Goal: Navigation & Orientation: Find specific page/section

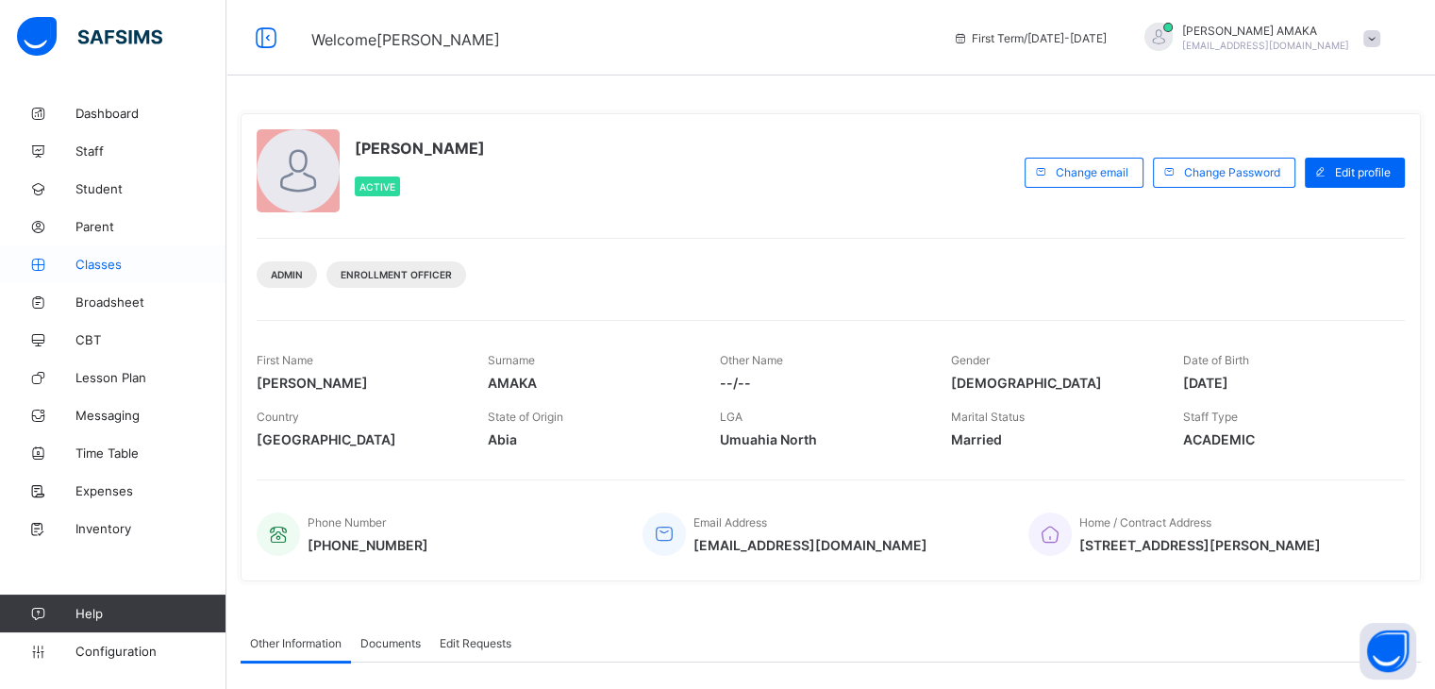
click at [100, 268] on span "Classes" at bounding box center [150, 264] width 151 height 15
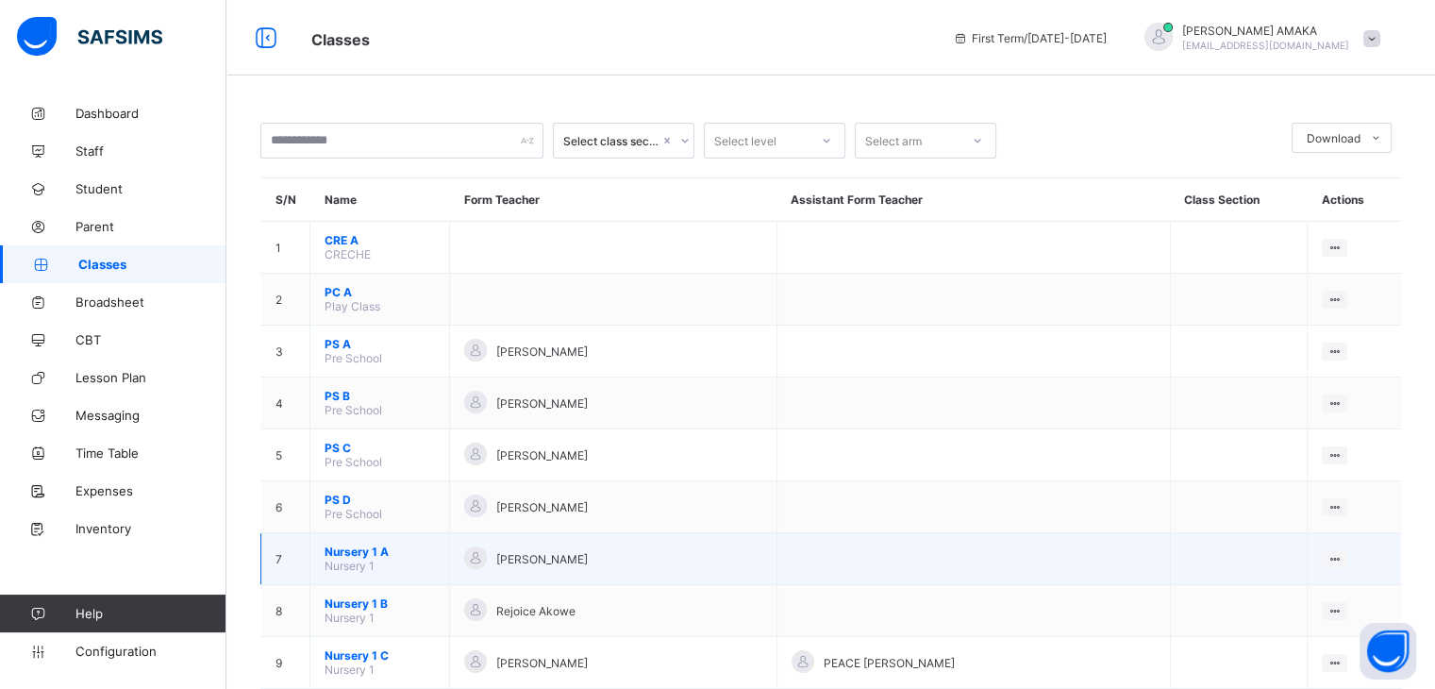
click at [533, 564] on span "[PERSON_NAME]" at bounding box center [542, 559] width 92 height 14
click at [345, 552] on span "Nursery 1 A" at bounding box center [380, 551] width 110 height 14
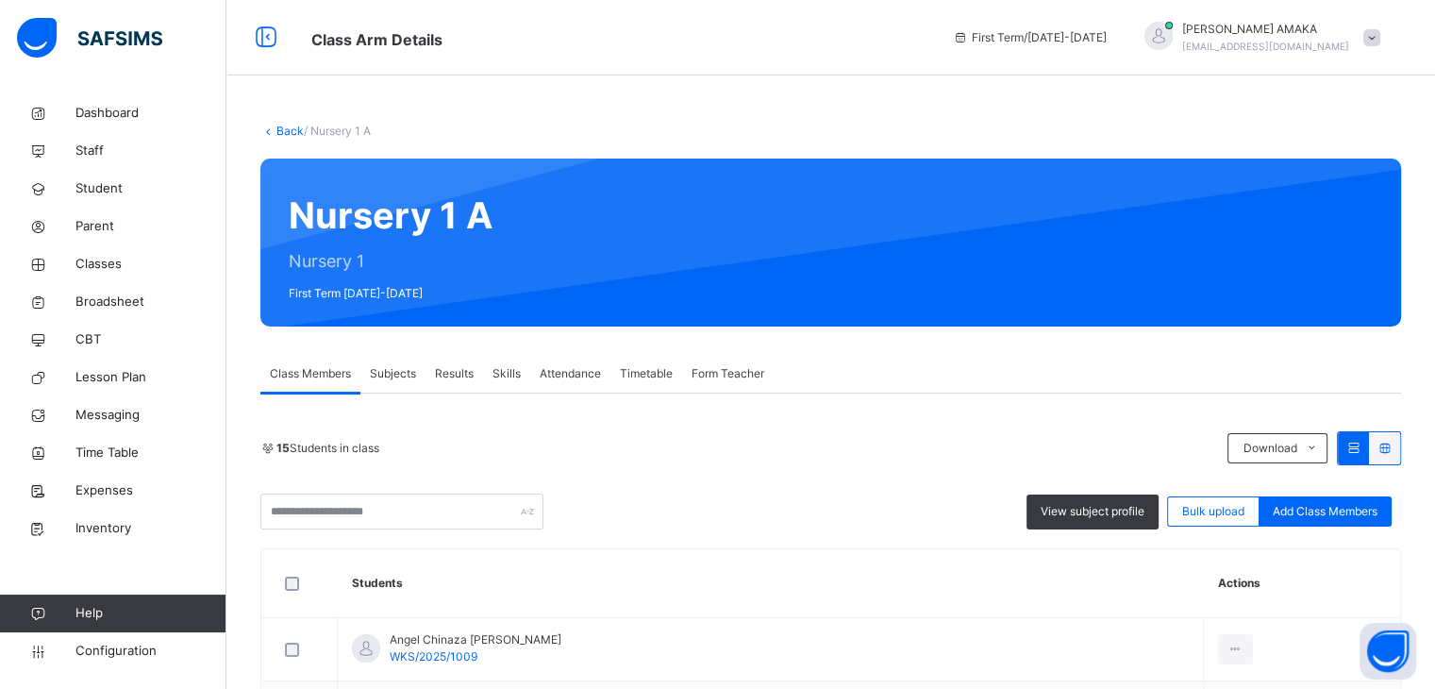
click at [593, 472] on div "15 Students in class Download Pdf Report Excel Report View subject profile Bulk…" at bounding box center [830, 480] width 1141 height 98
click at [675, 449] on div "15 Students in class" at bounding box center [739, 448] width 958 height 17
click at [458, 435] on div "15 Students in class Download Pdf Report Excel Report" at bounding box center [830, 448] width 1141 height 34
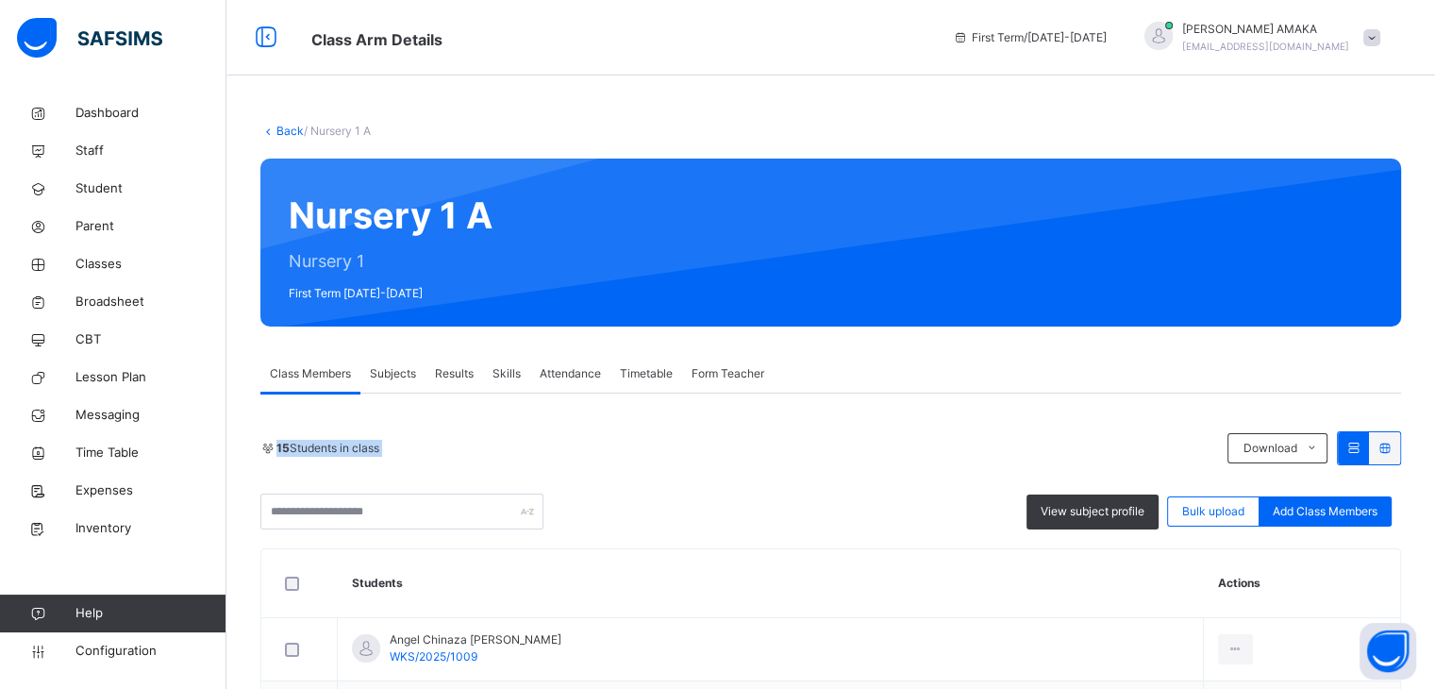
click at [458, 435] on div "15 Students in class Download Pdf Report Excel Report" at bounding box center [830, 448] width 1141 height 34
click at [585, 495] on div "View subject profile Bulk upload Add Class Members" at bounding box center [830, 511] width 1141 height 36
click at [125, 252] on link "Classes" at bounding box center [113, 264] width 226 height 38
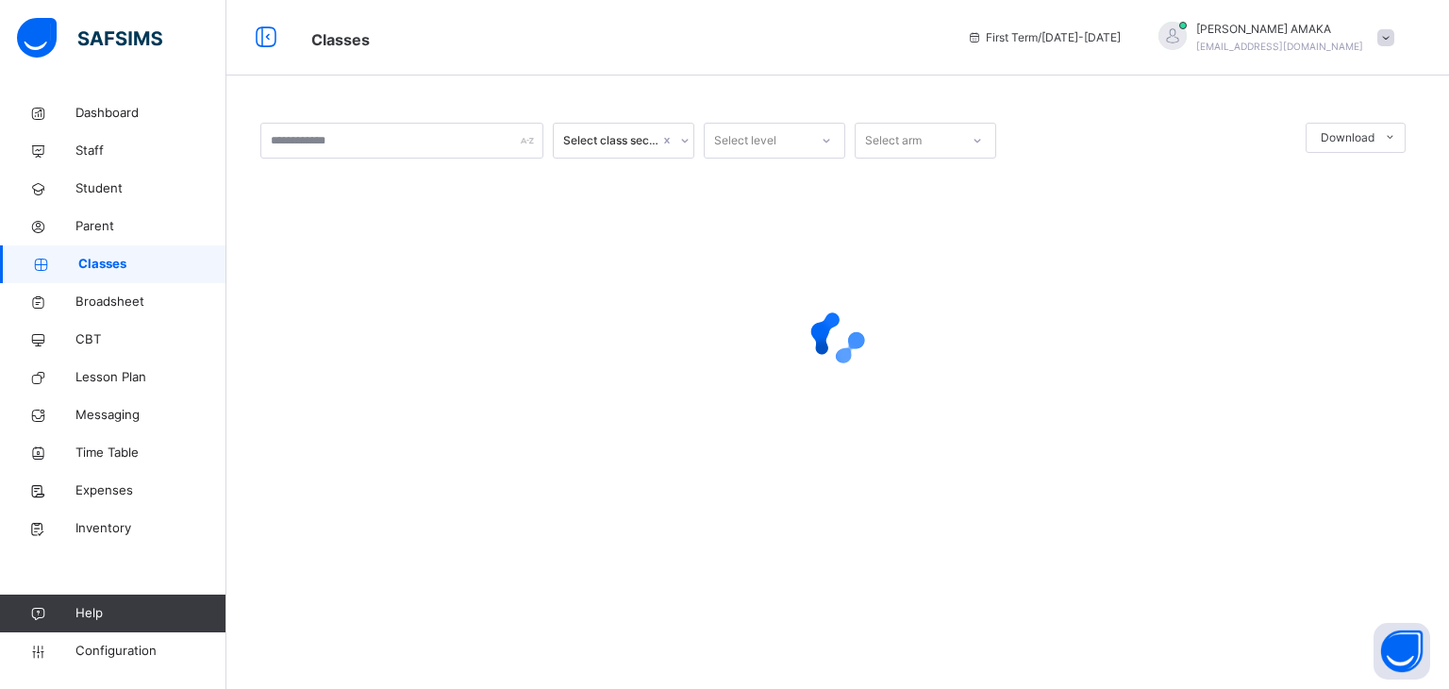
click at [117, 260] on span "Classes" at bounding box center [152, 264] width 148 height 19
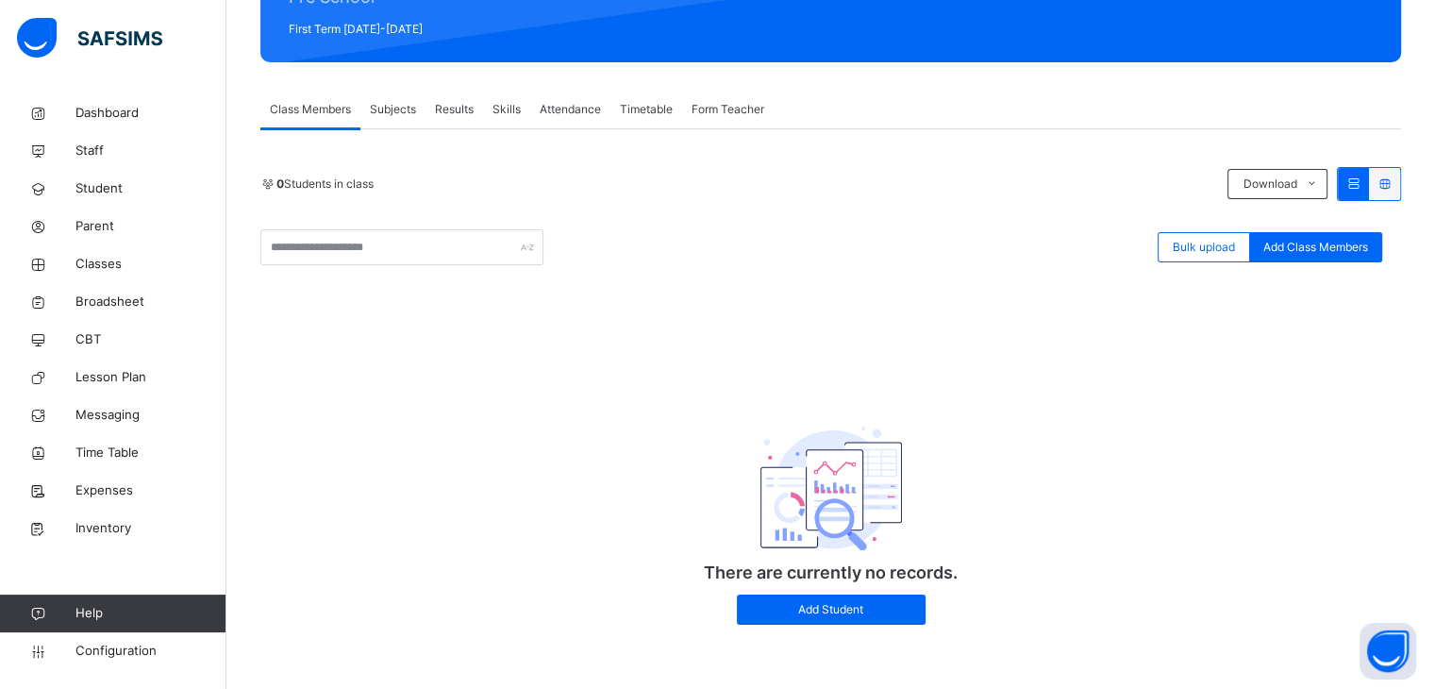
scroll to position [268, 0]
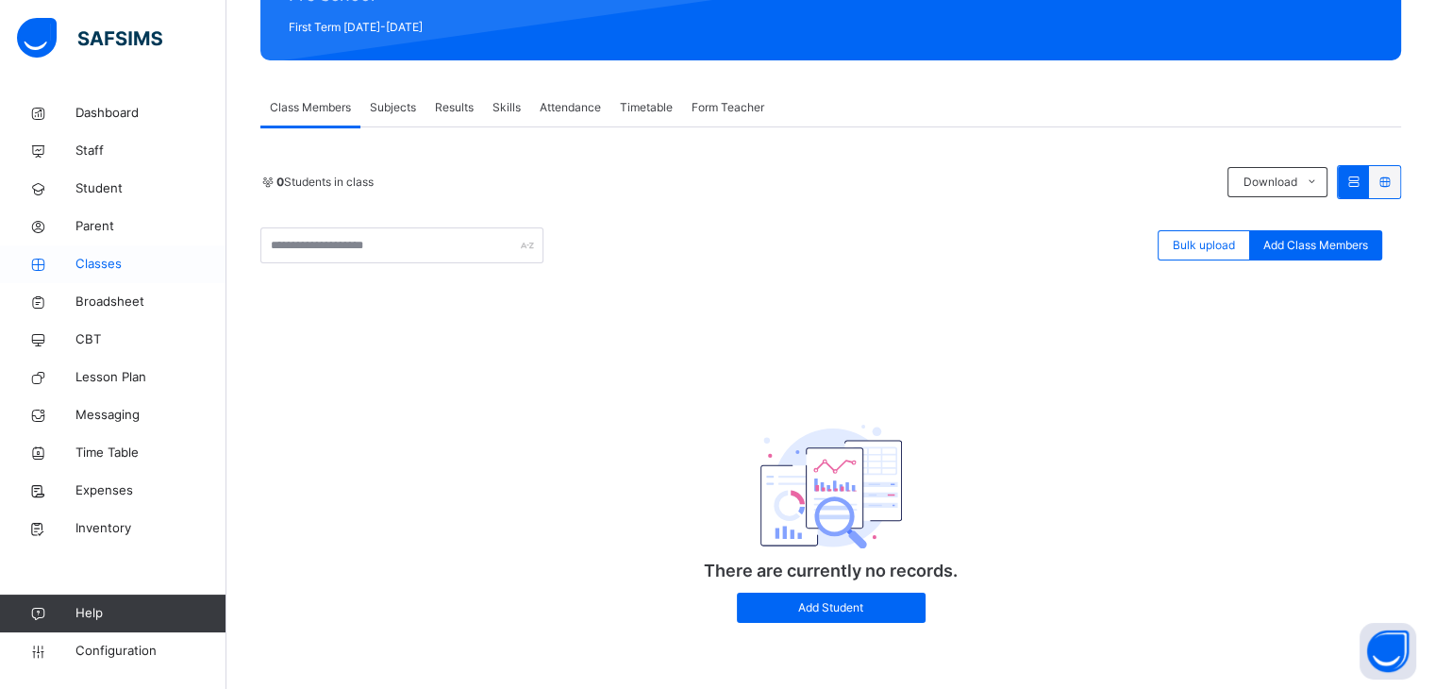
click at [119, 270] on span "Classes" at bounding box center [150, 264] width 151 height 19
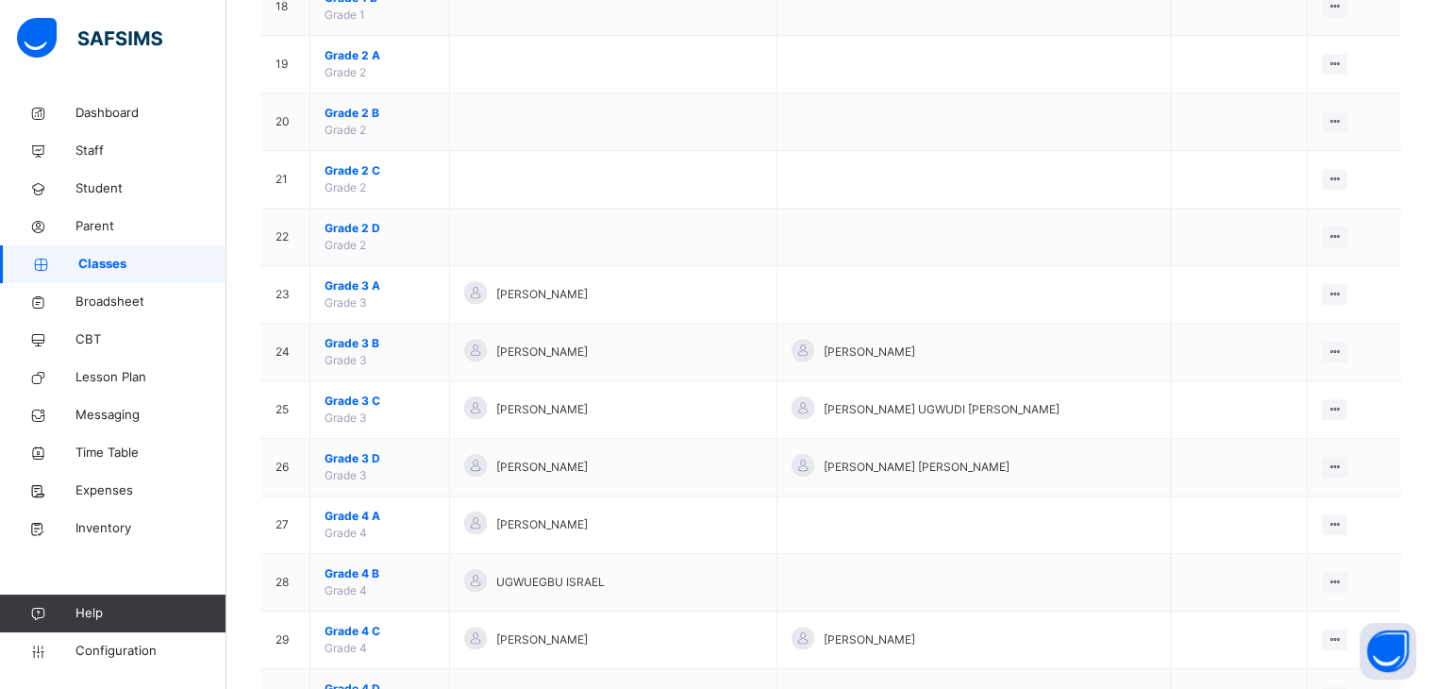
scroll to position [1226, 0]
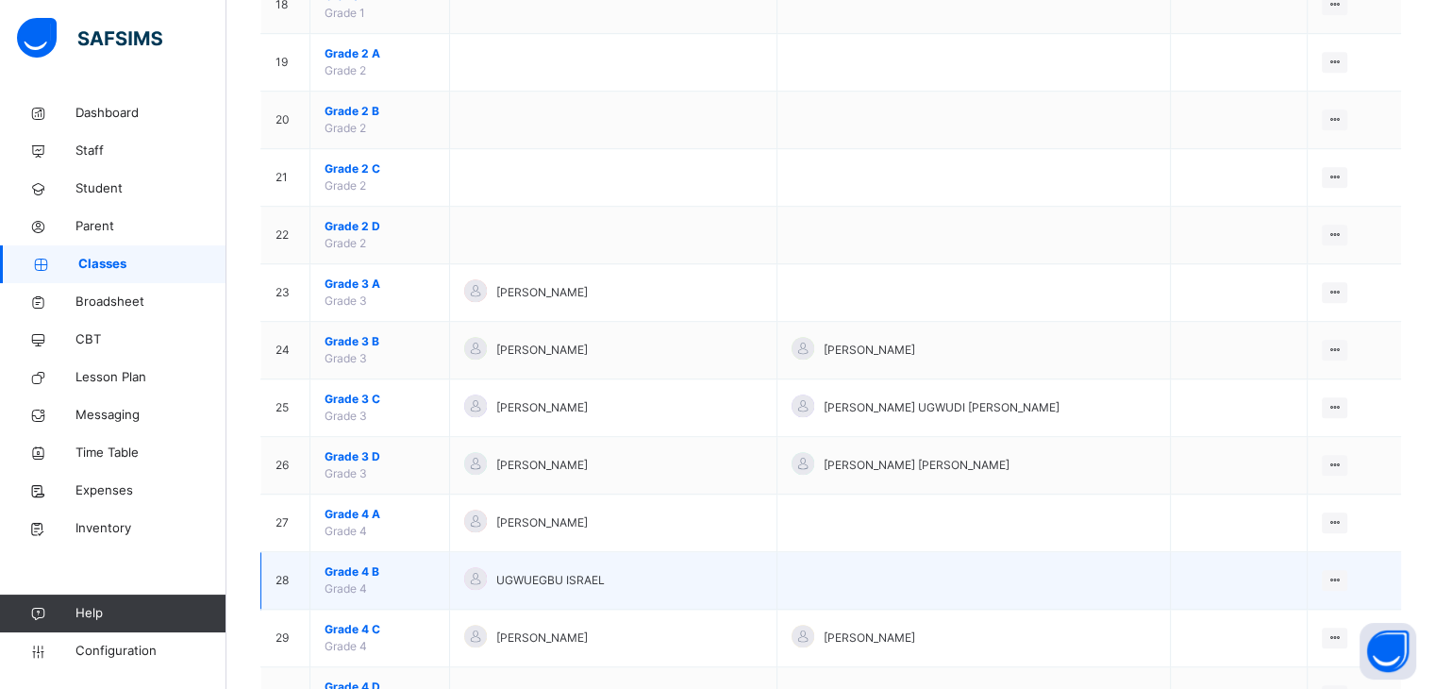
click at [347, 566] on span "Grade 4 B" at bounding box center [380, 571] width 110 height 17
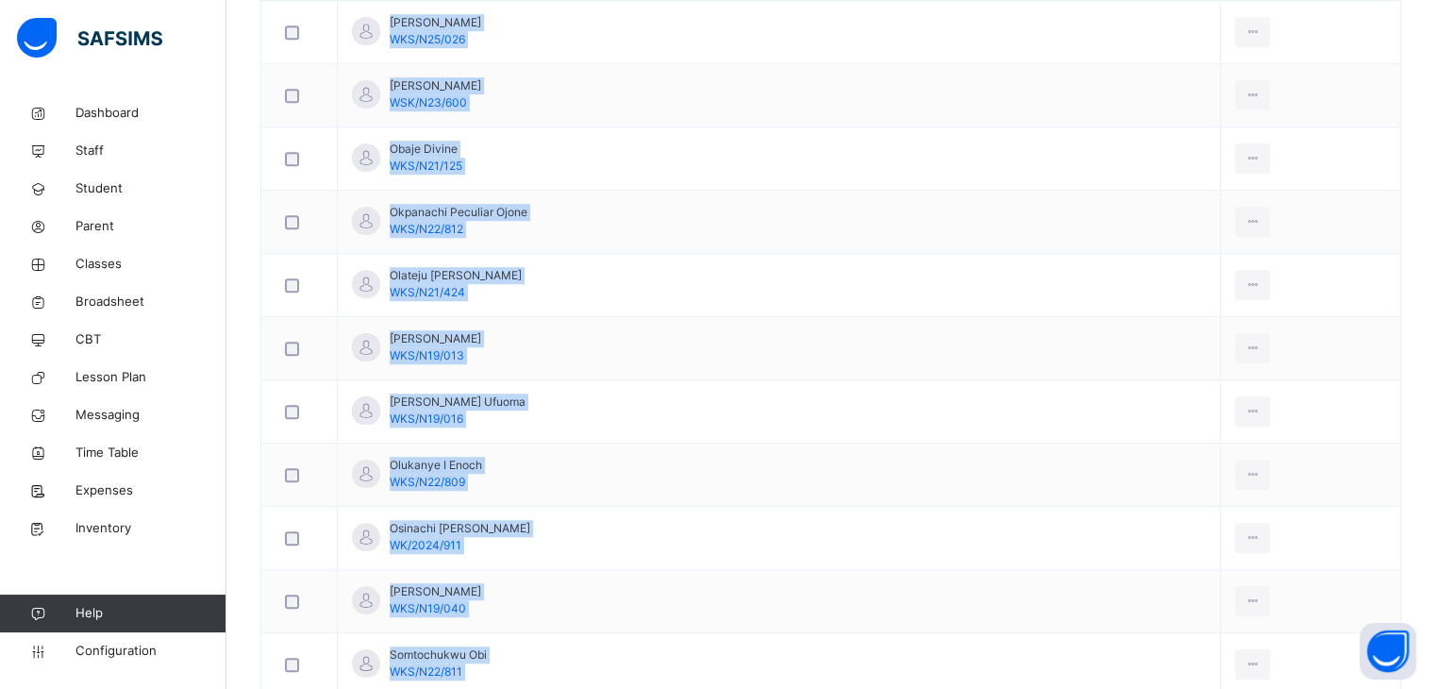
scroll to position [1544, 0]
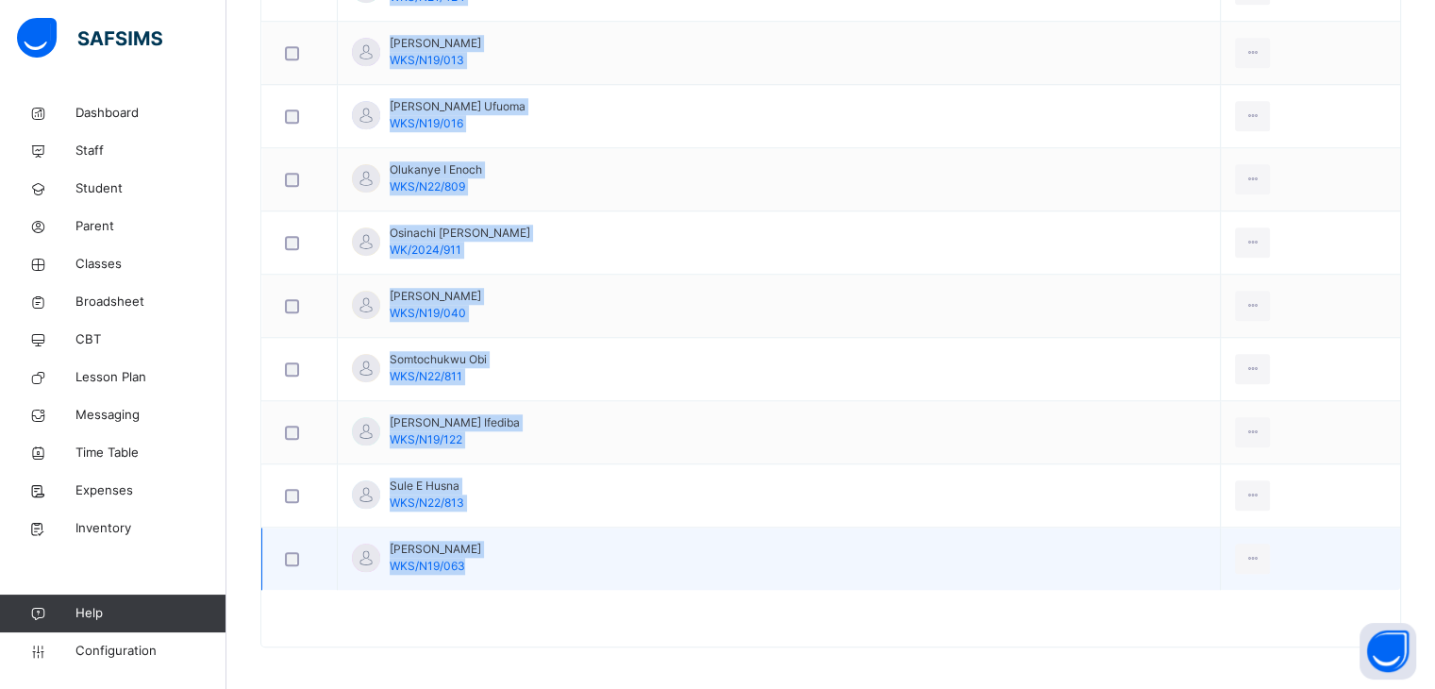
drag, startPoint x: 389, startPoint y: 448, endPoint x: 506, endPoint y: 526, distance: 140.8
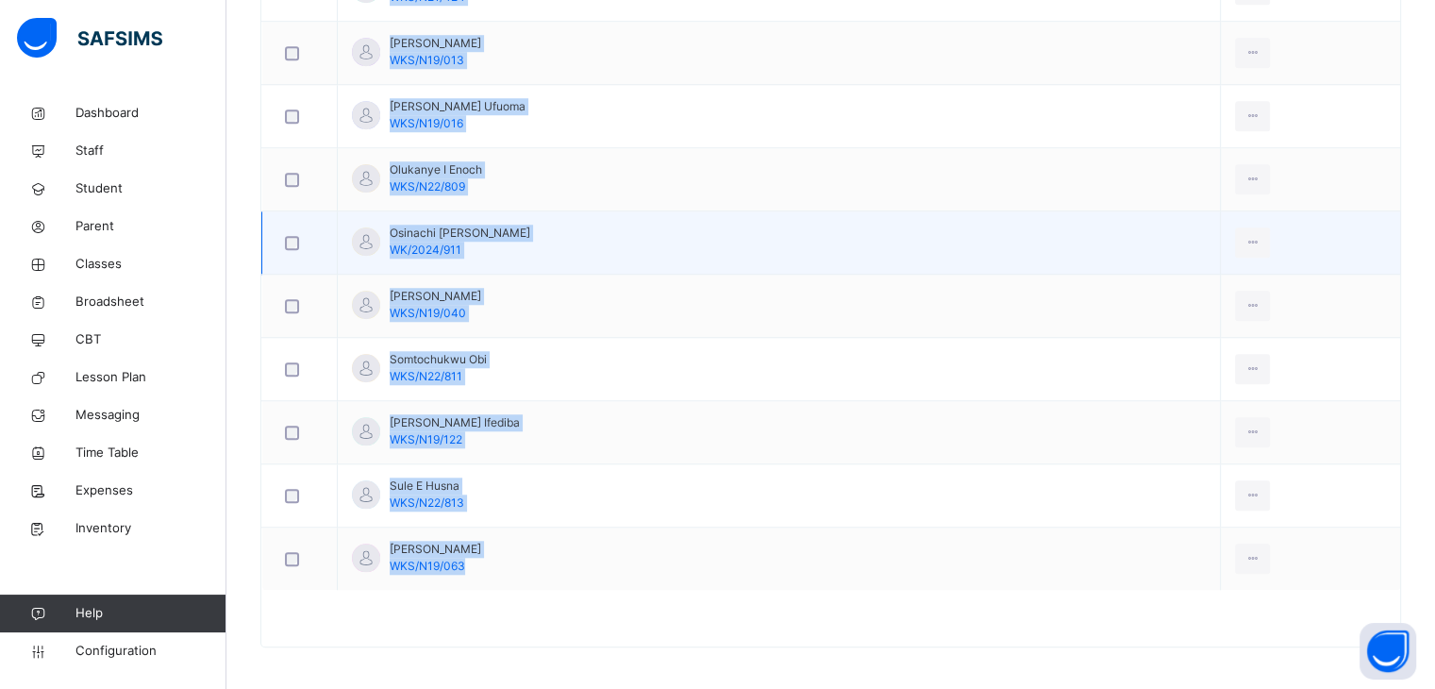
copy tbody "[PERSON_NAME] WKS/2025/1037 View Profile Remove from Class Transfer Student [PE…"
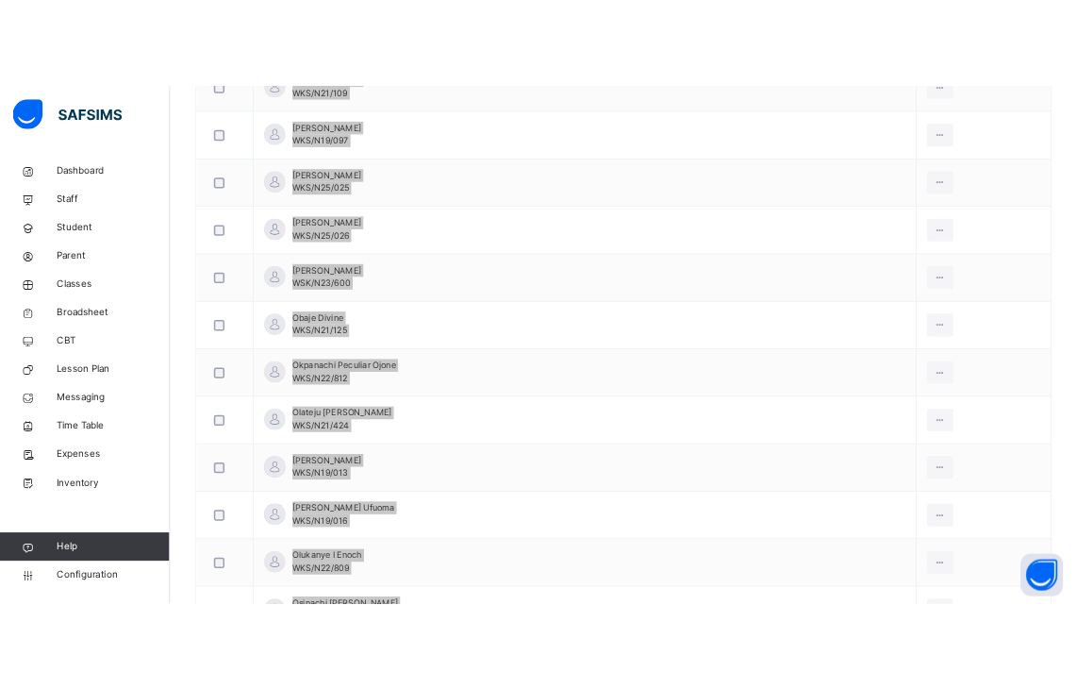
scroll to position [1073, 0]
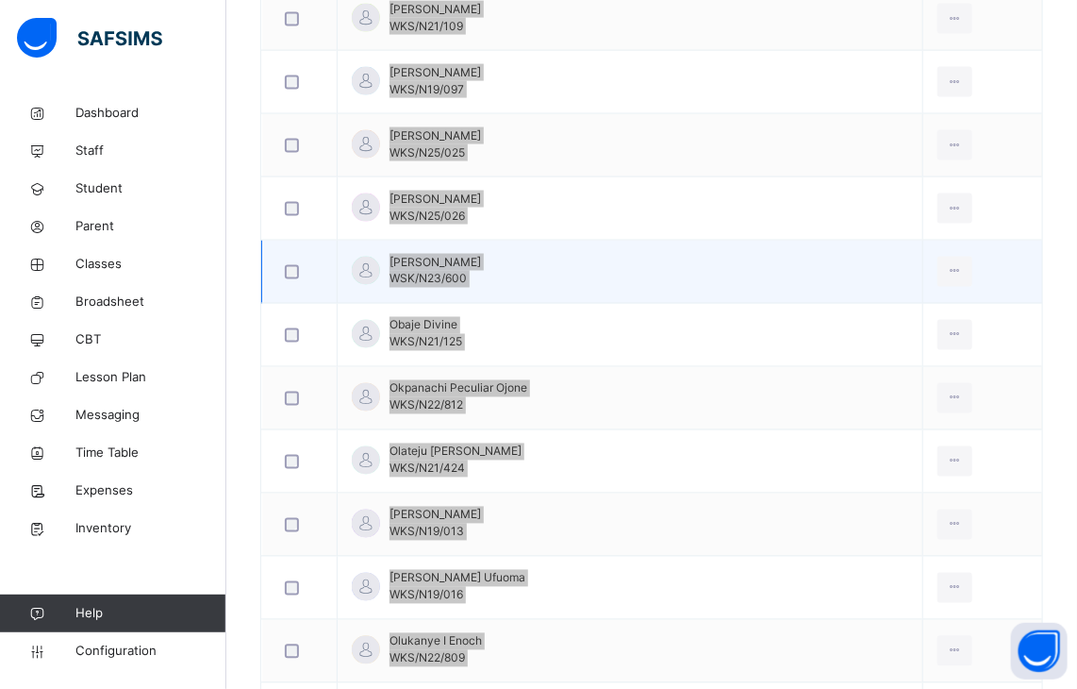
copy tbody "[PERSON_NAME] WKS/2025/1037 View Profile Remove from Class Transfer Student [PE…"
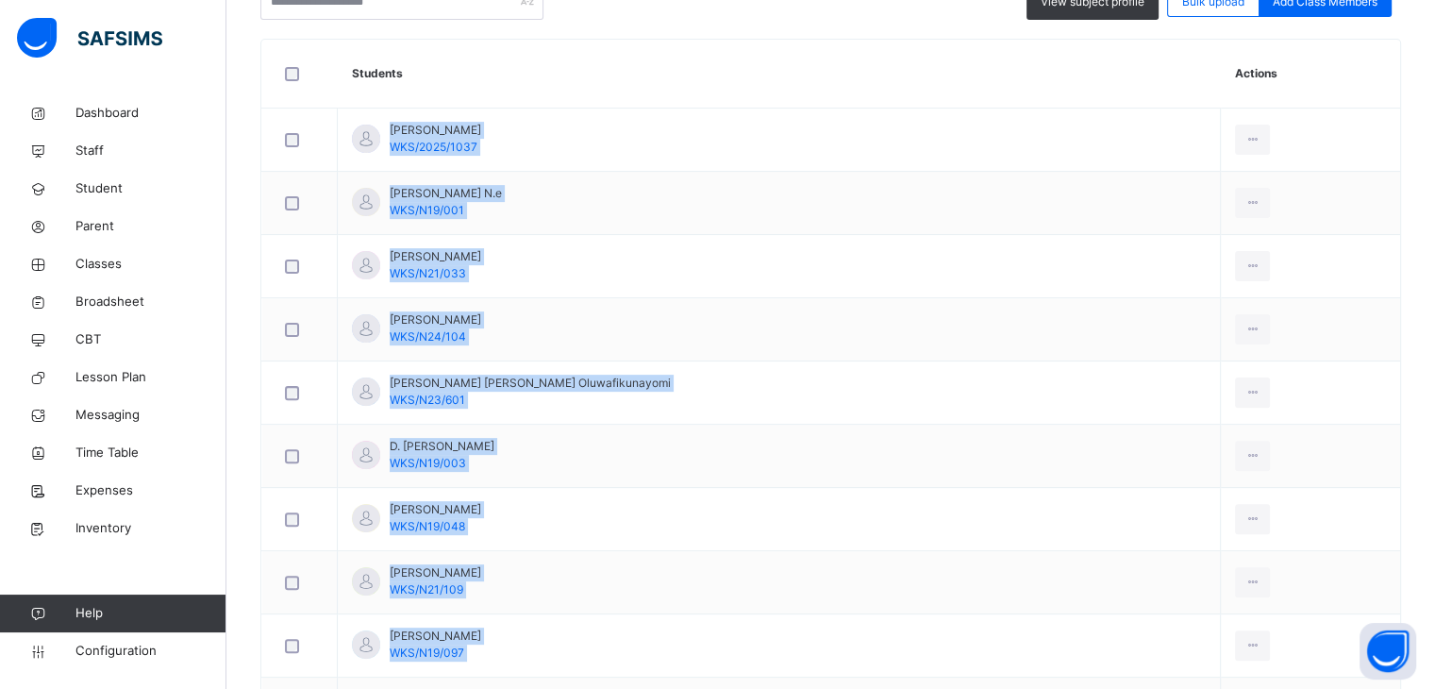
scroll to position [507, 0]
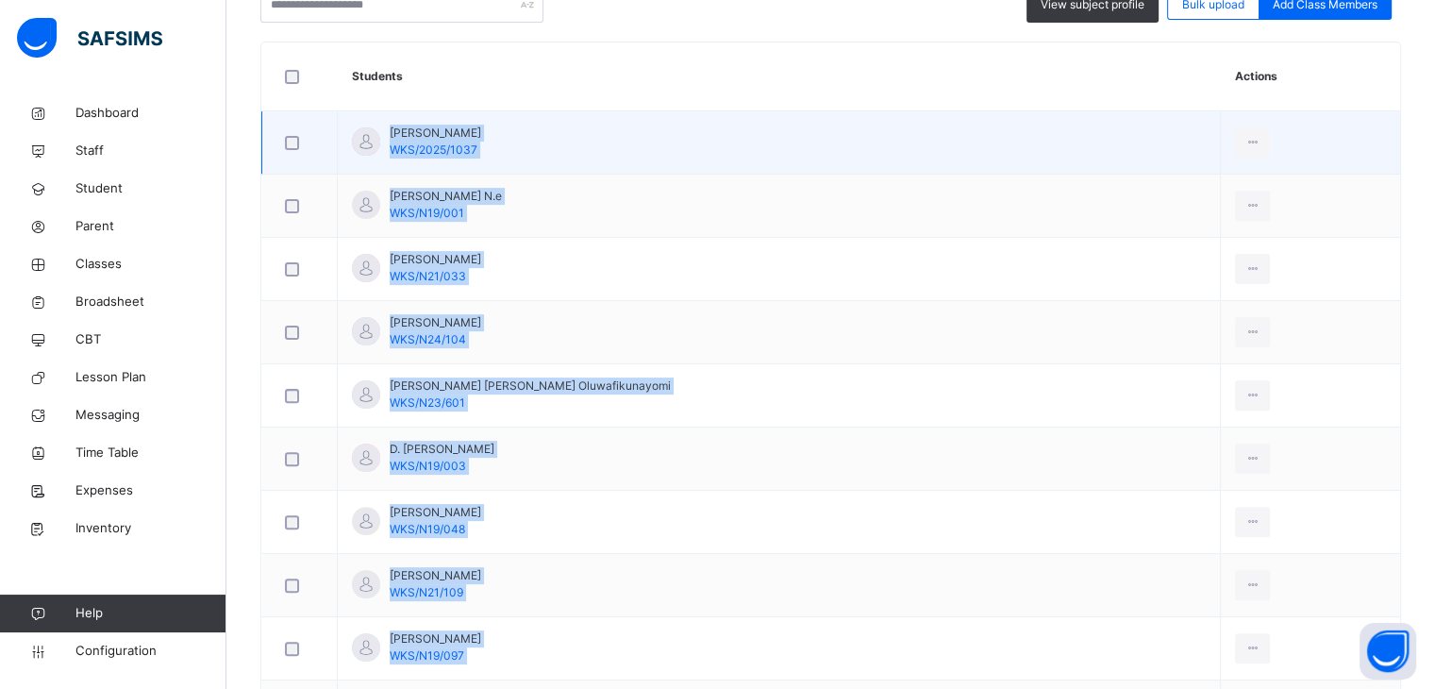
click at [482, 155] on td "[PERSON_NAME] WKS/2025/1037" at bounding box center [779, 142] width 883 height 63
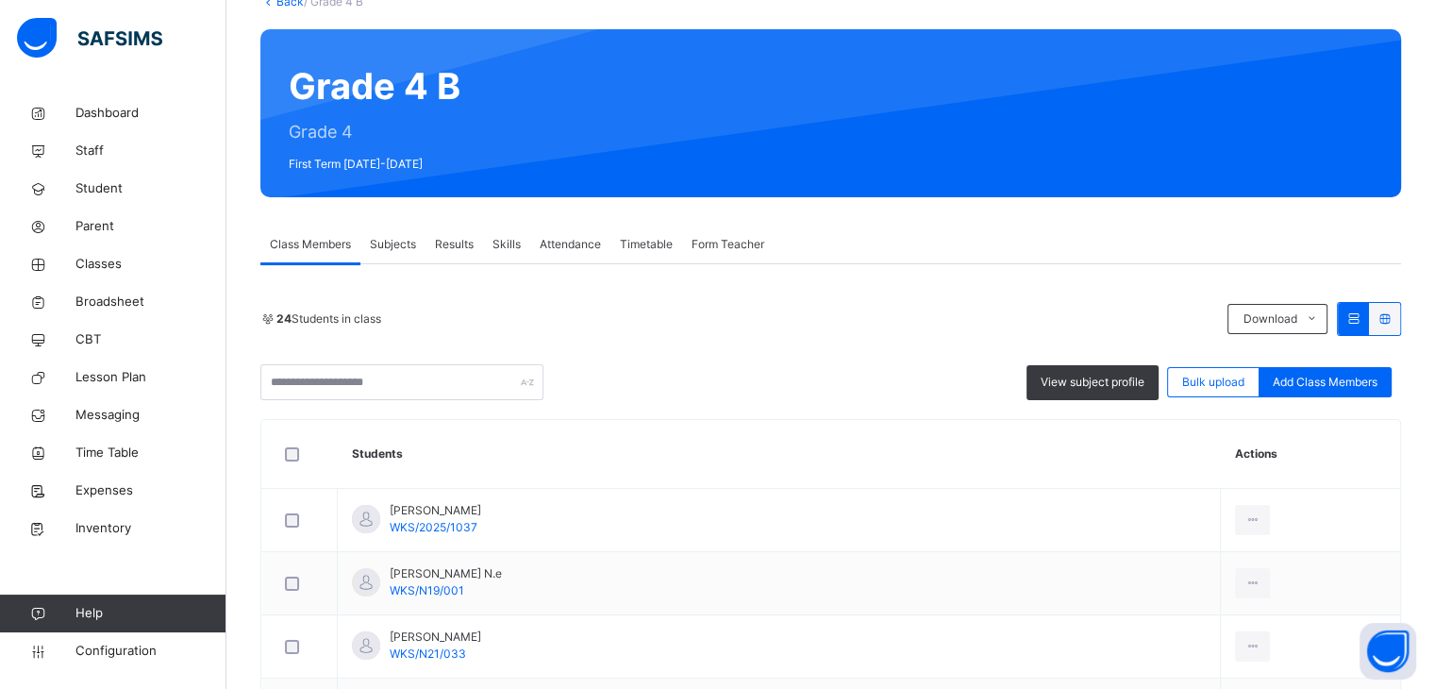
scroll to position [0, 0]
